Goal: Task Accomplishment & Management: Manage account settings

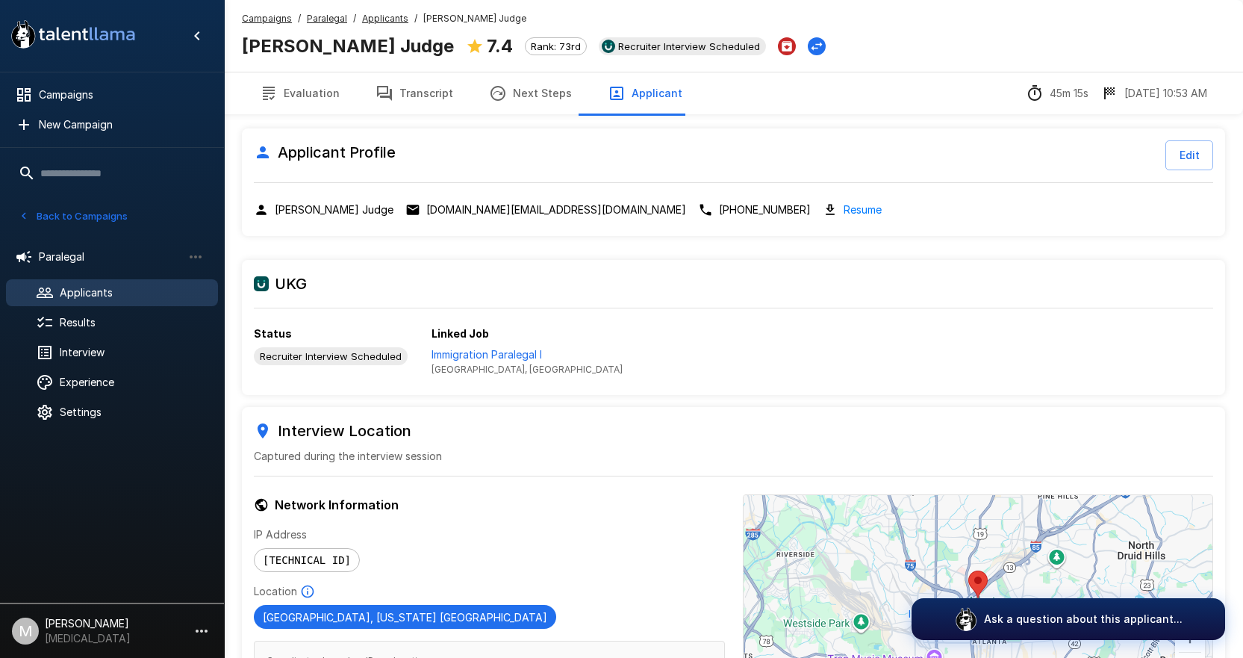
scroll to position [78, 0]
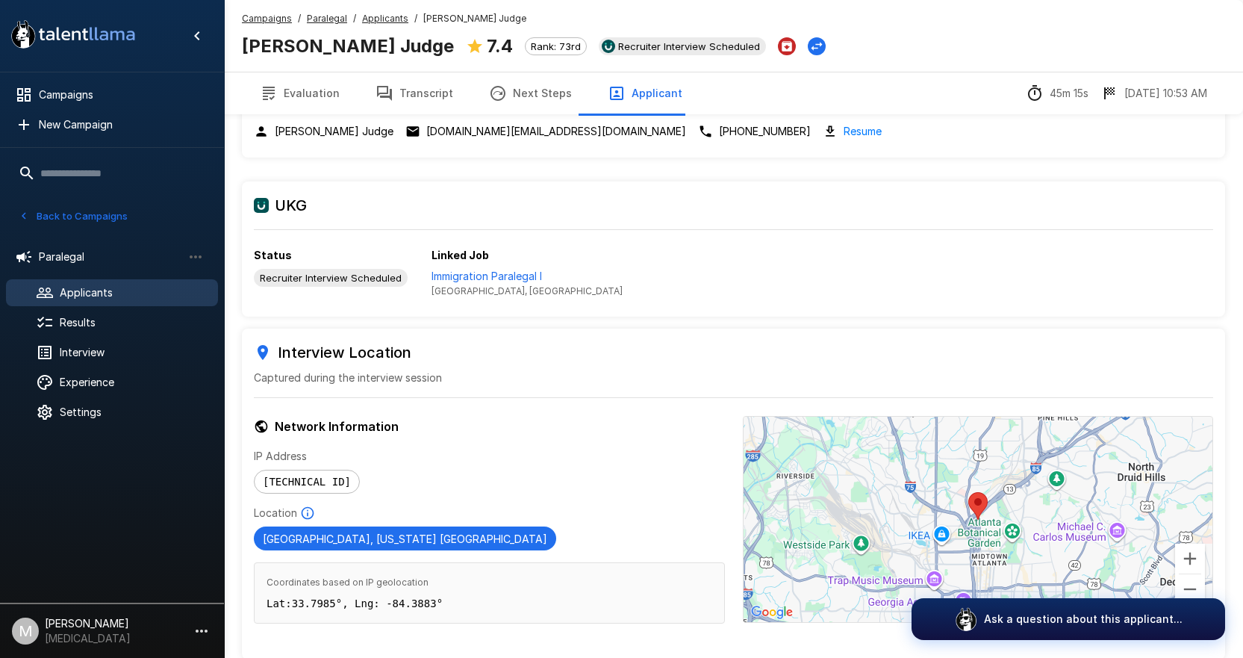
click at [375, 20] on u "Applicants" at bounding box center [385, 18] width 46 height 11
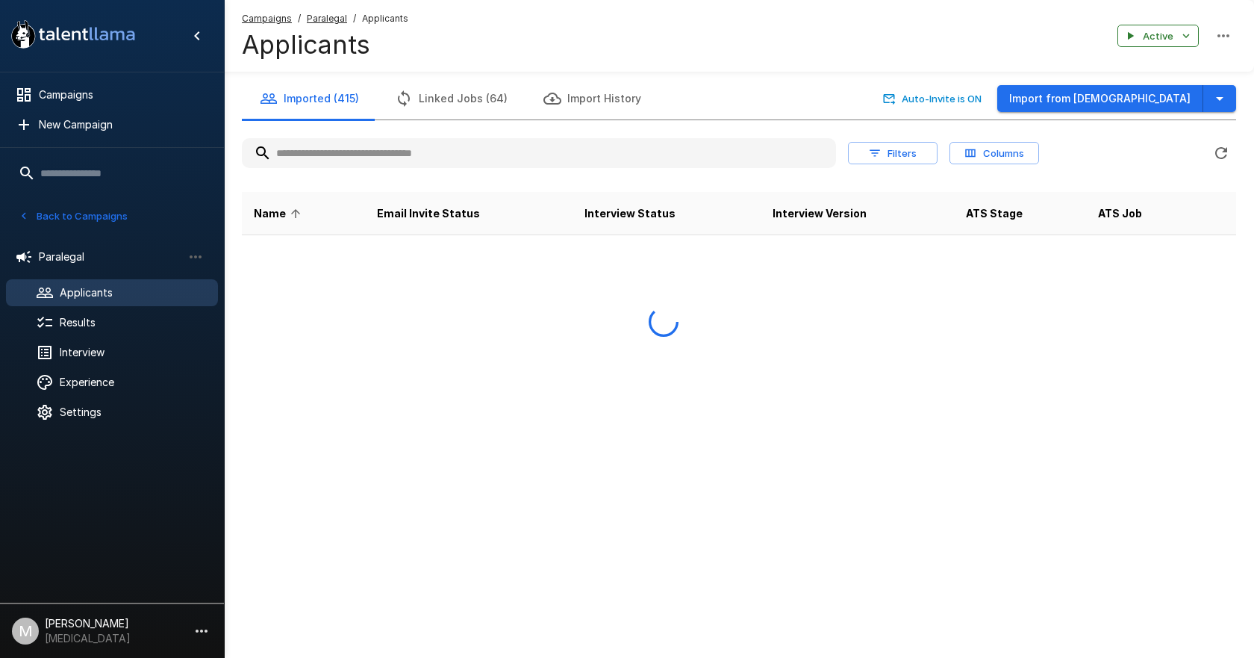
click at [378, 158] on input "text" at bounding box center [539, 153] width 594 height 27
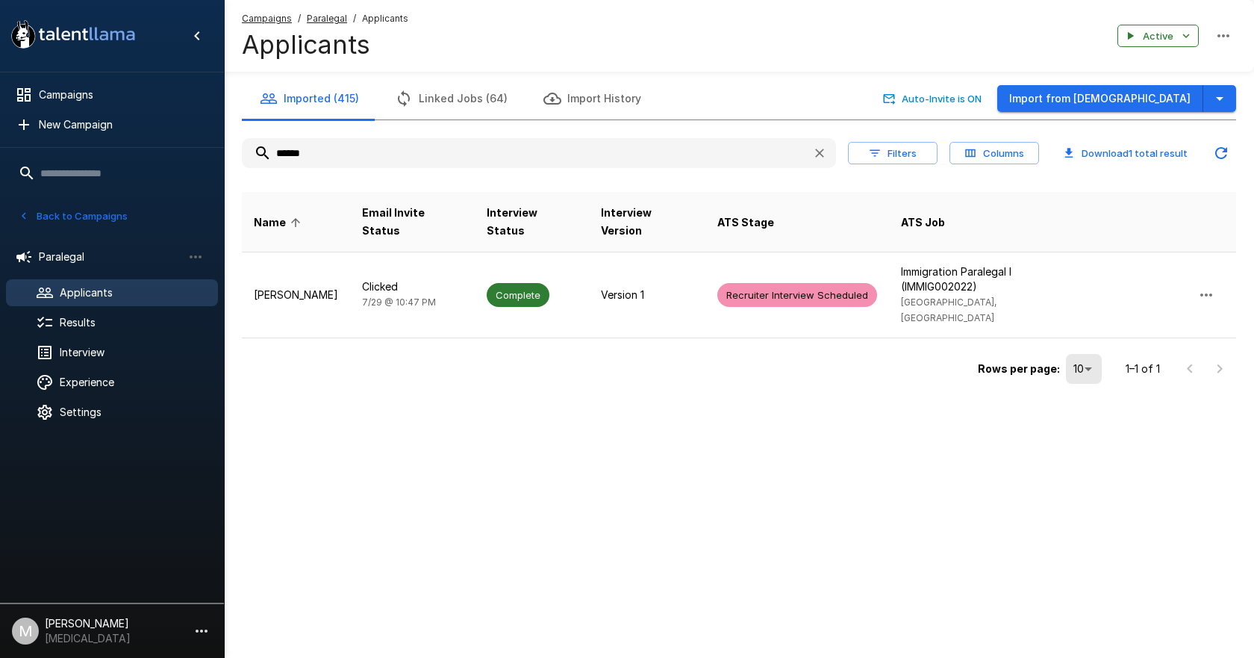
type input "******"
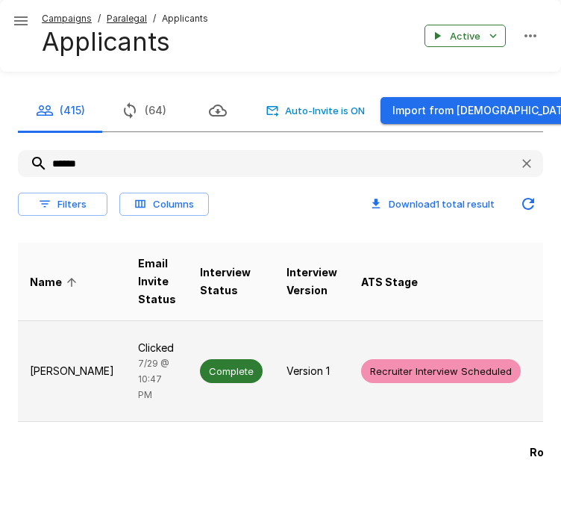
click at [140, 378] on td "Clicked [DATE] 10:47 PM" at bounding box center [157, 371] width 62 height 101
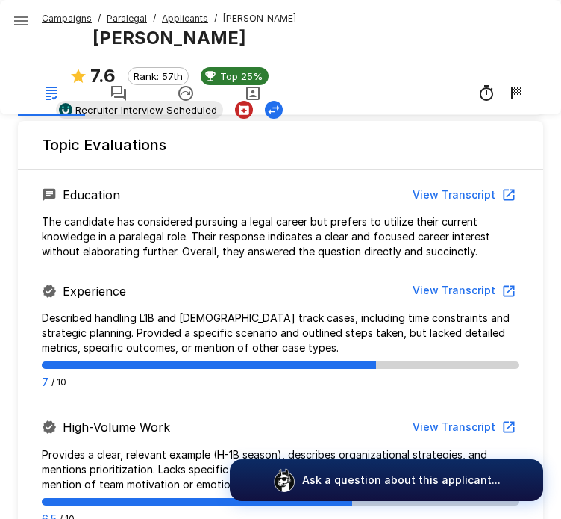
scroll to position [939, 0]
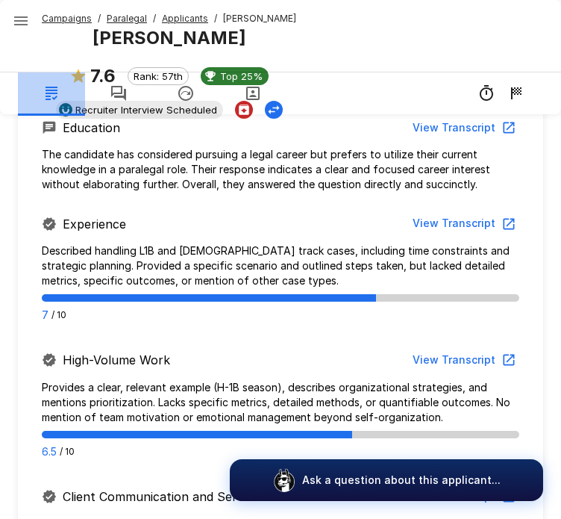
click at [49, 92] on icon "button" at bounding box center [52, 93] width 12 height 13
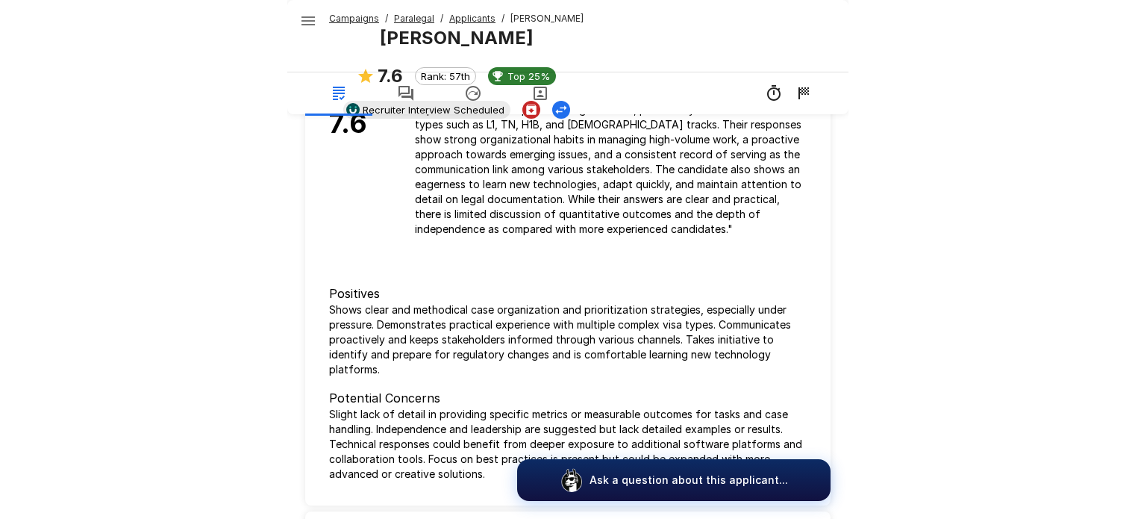
scroll to position [0, 0]
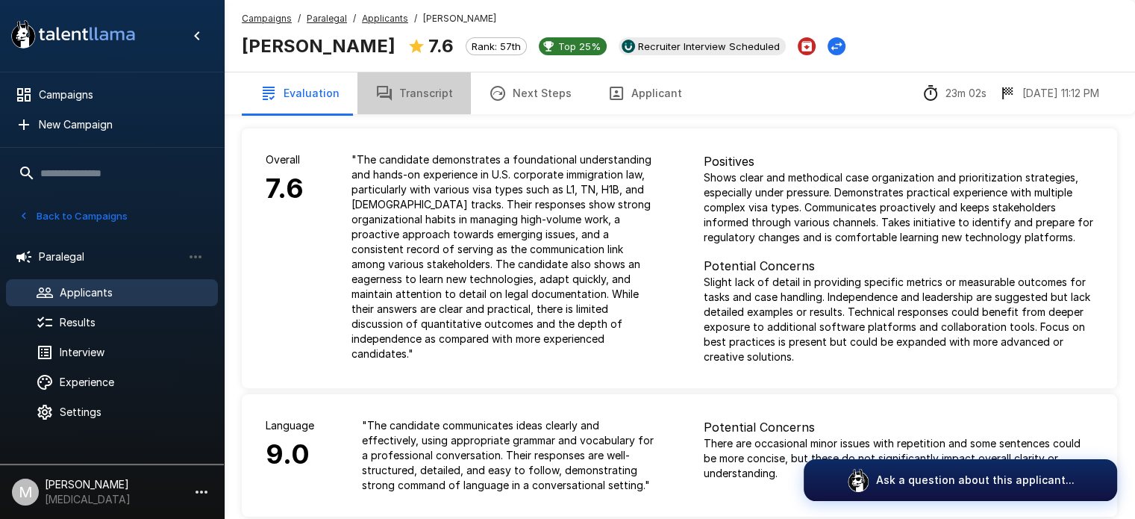
click at [440, 78] on button "Transcript" at bounding box center [414, 93] width 113 height 42
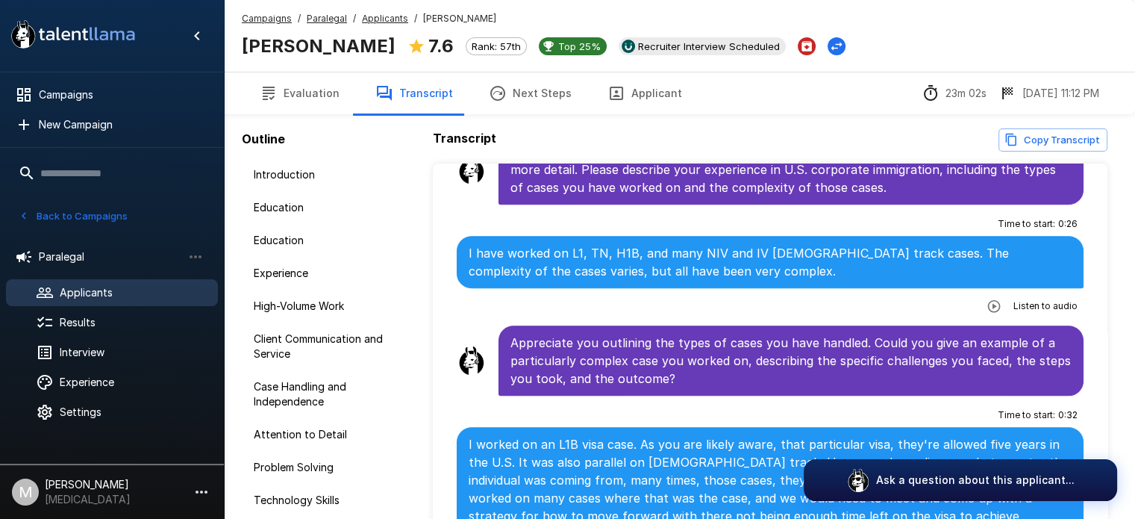
scroll to position [1156, 0]
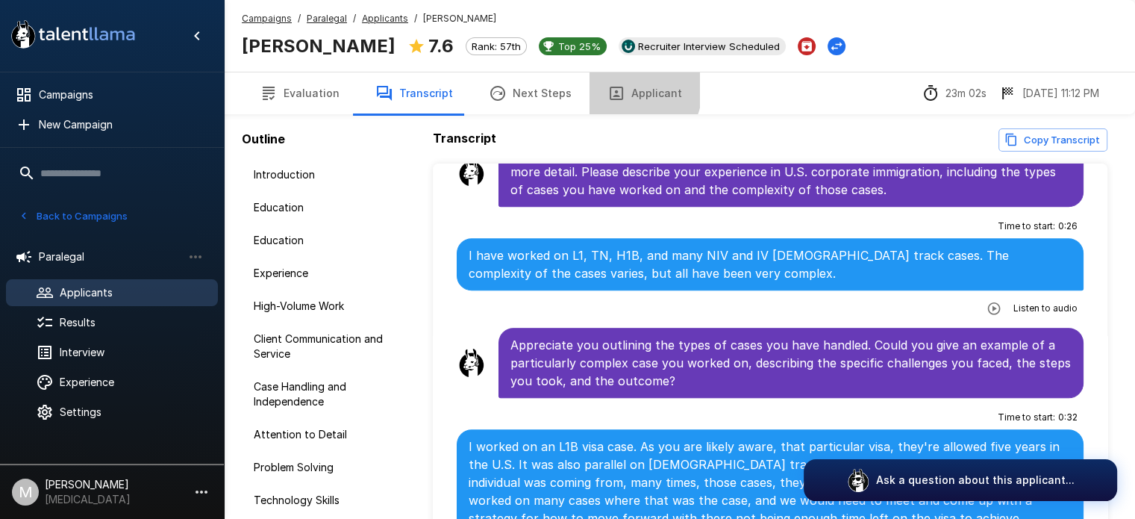
click at [614, 89] on button "Applicant" at bounding box center [645, 93] width 110 height 42
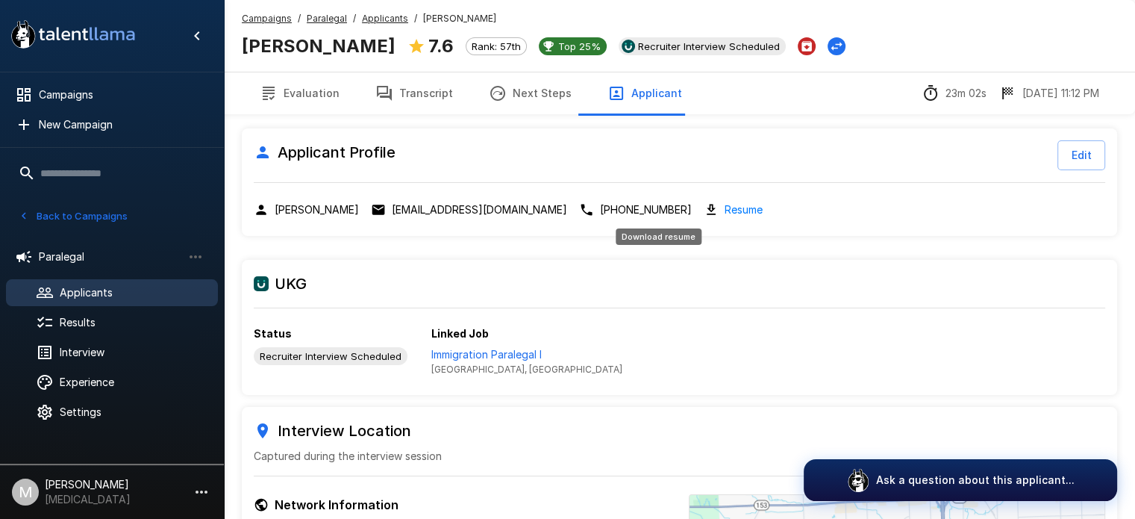
click at [725, 214] on link "Resume" at bounding box center [744, 209] width 38 height 17
